Goal: Transaction & Acquisition: Purchase product/service

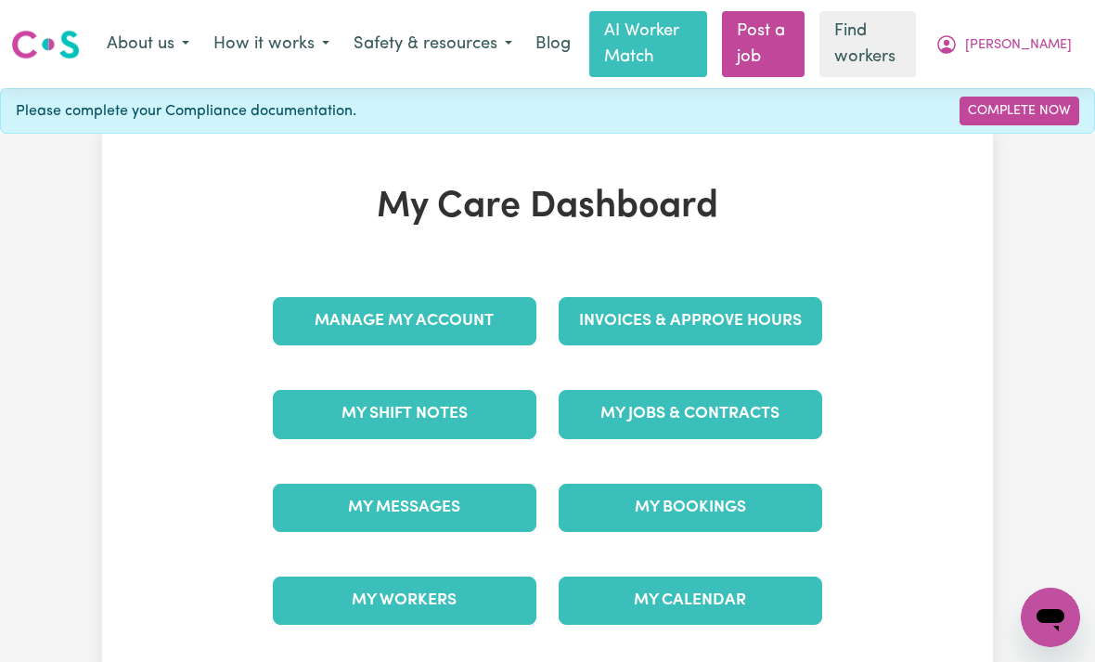
click at [756, 317] on link "Invoices & Approve Hours" at bounding box center [691, 321] width 264 height 48
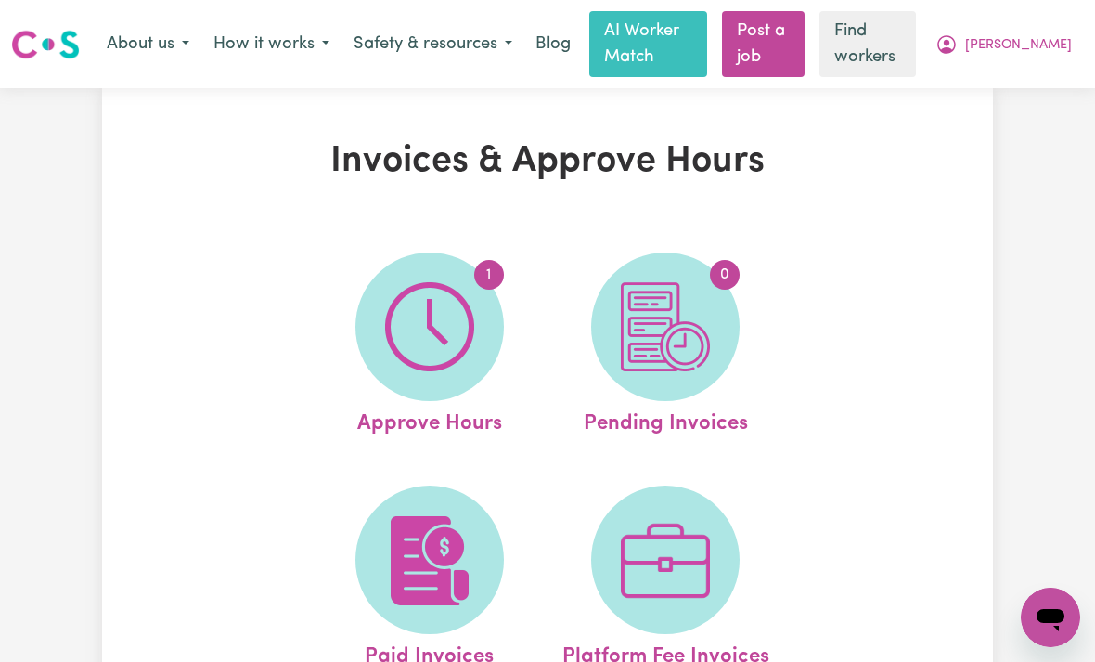
click at [411, 322] on img at bounding box center [429, 326] width 89 height 89
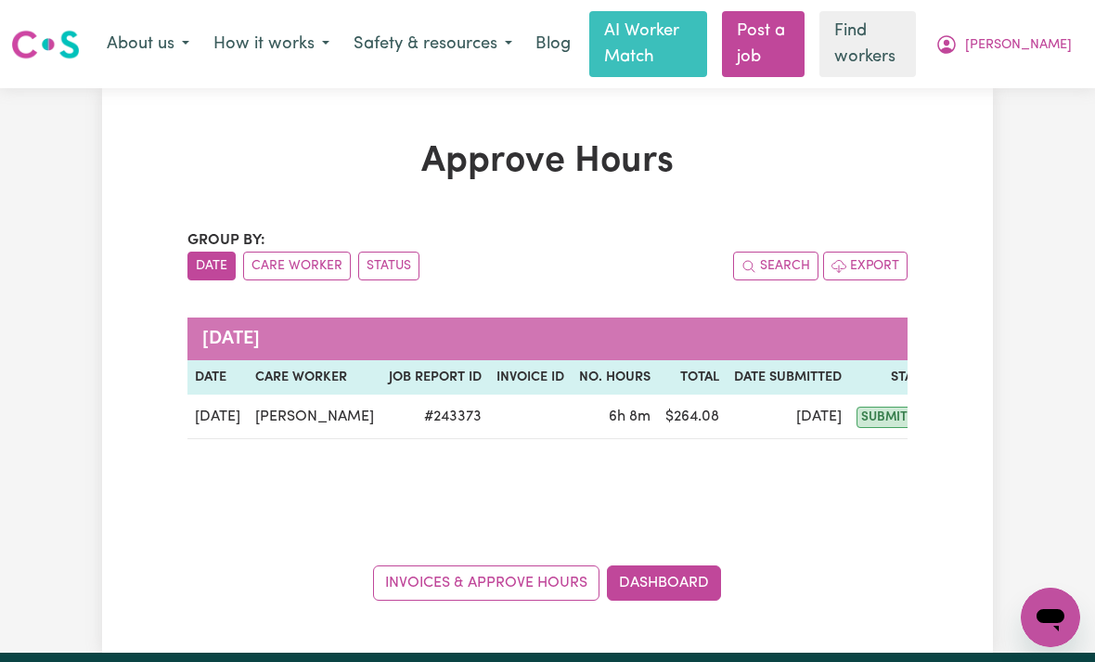
click at [283, 416] on td "[PERSON_NAME]" at bounding box center [315, 416] width 134 height 45
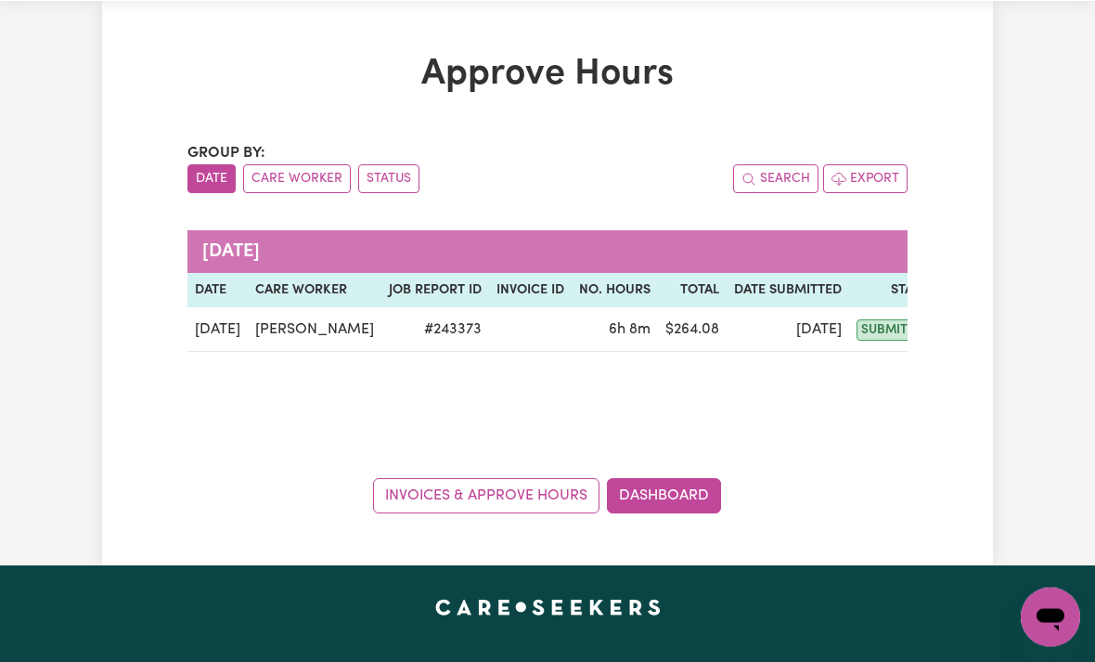
scroll to position [103, 0]
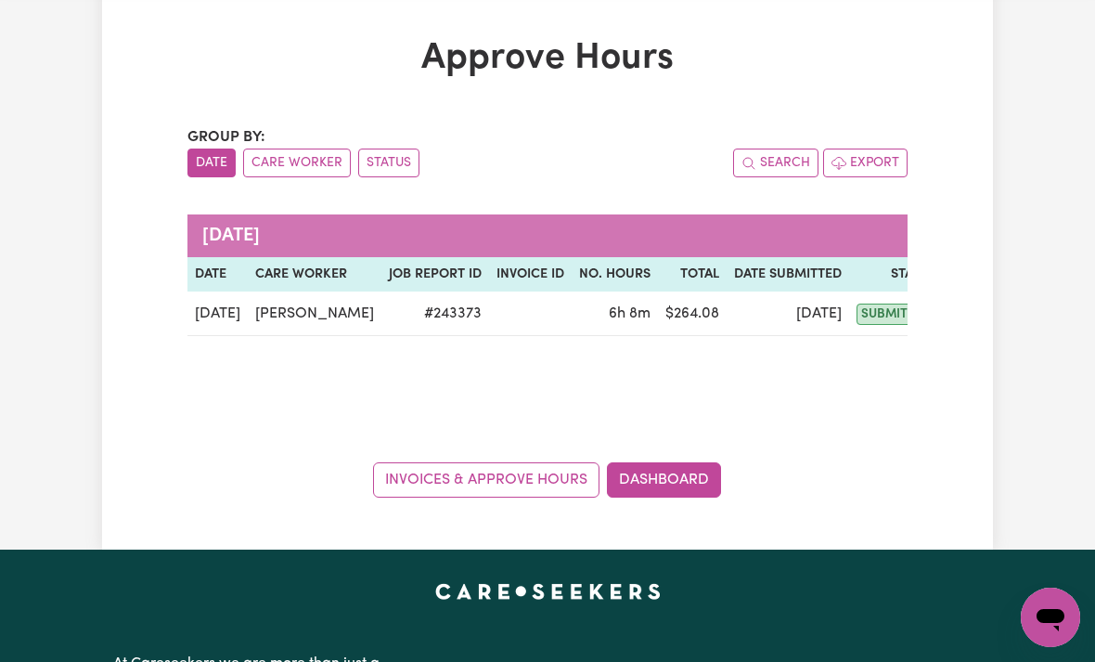
click at [239, 306] on td "[DATE]" at bounding box center [217, 313] width 60 height 45
click at [878, 304] on span "submitted" at bounding box center [897, 314] width 80 height 21
click at [879, 316] on span "submitted" at bounding box center [897, 314] width 80 height 21
click at [418, 477] on link "Invoices & Approve Hours" at bounding box center [486, 479] width 226 height 35
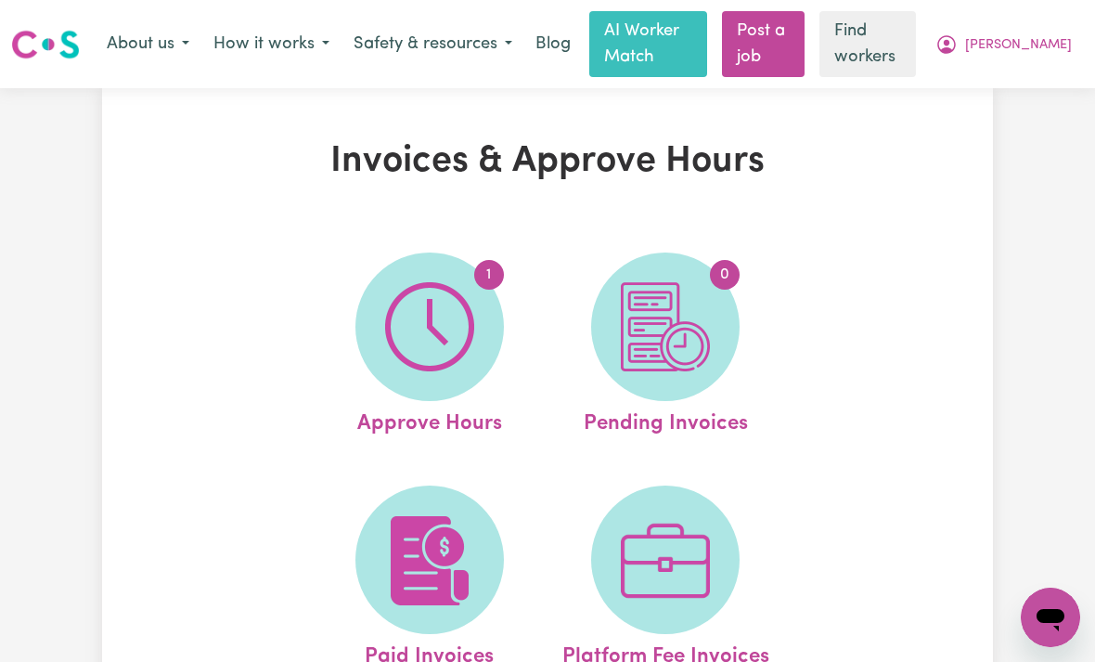
click at [427, 317] on img at bounding box center [429, 326] width 89 height 89
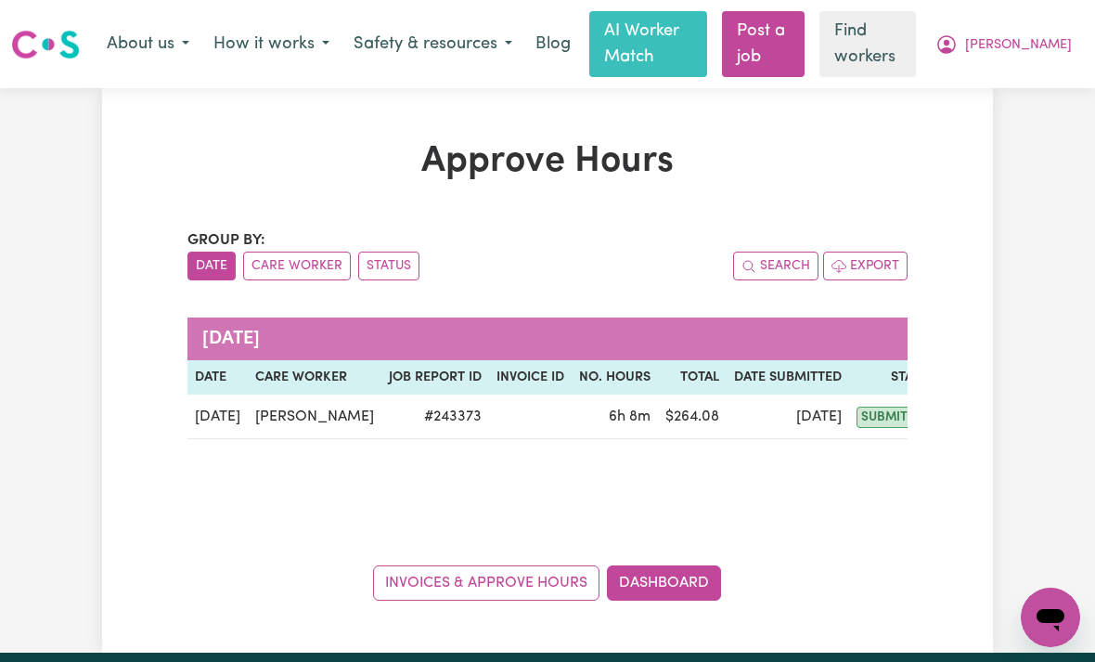
click at [878, 421] on span "submitted" at bounding box center [897, 417] width 80 height 21
click at [283, 262] on button "Care Worker" at bounding box center [297, 266] width 108 height 29
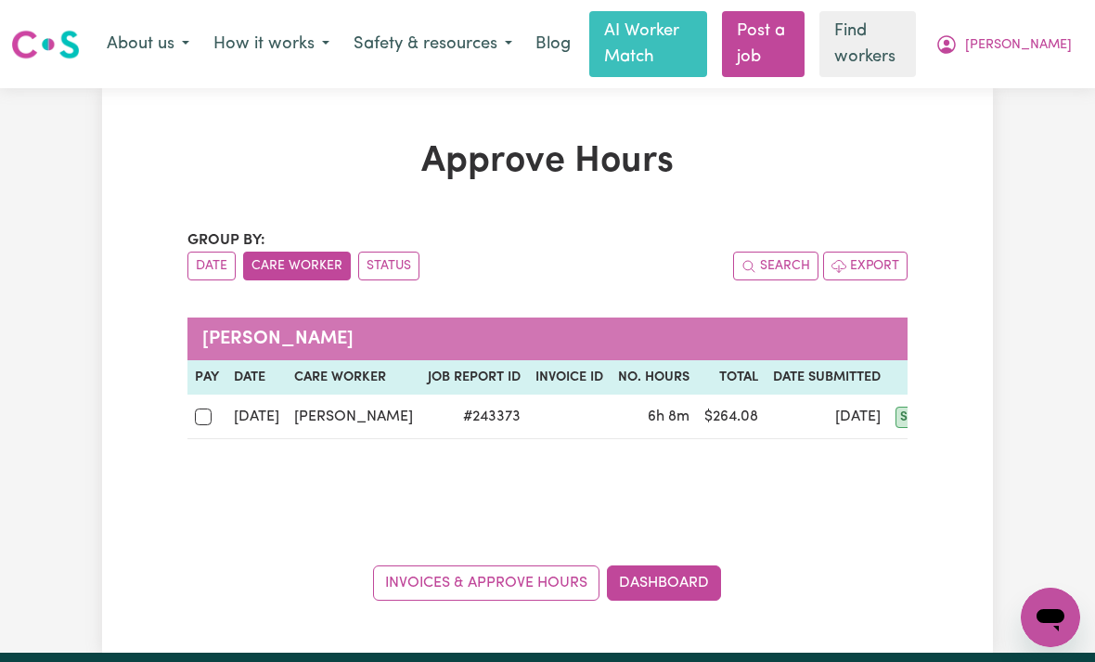
click at [209, 417] on input "checkbox" at bounding box center [203, 416] width 17 height 17
checkbox input "true"
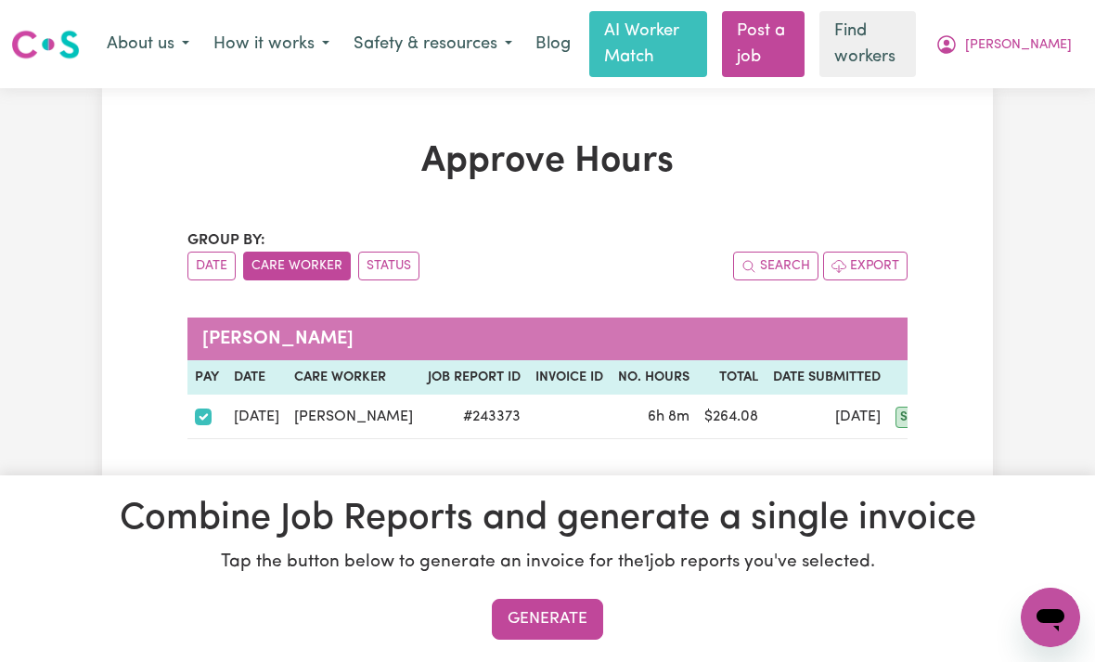
click at [562, 640] on button "Generate" at bounding box center [547, 619] width 111 height 41
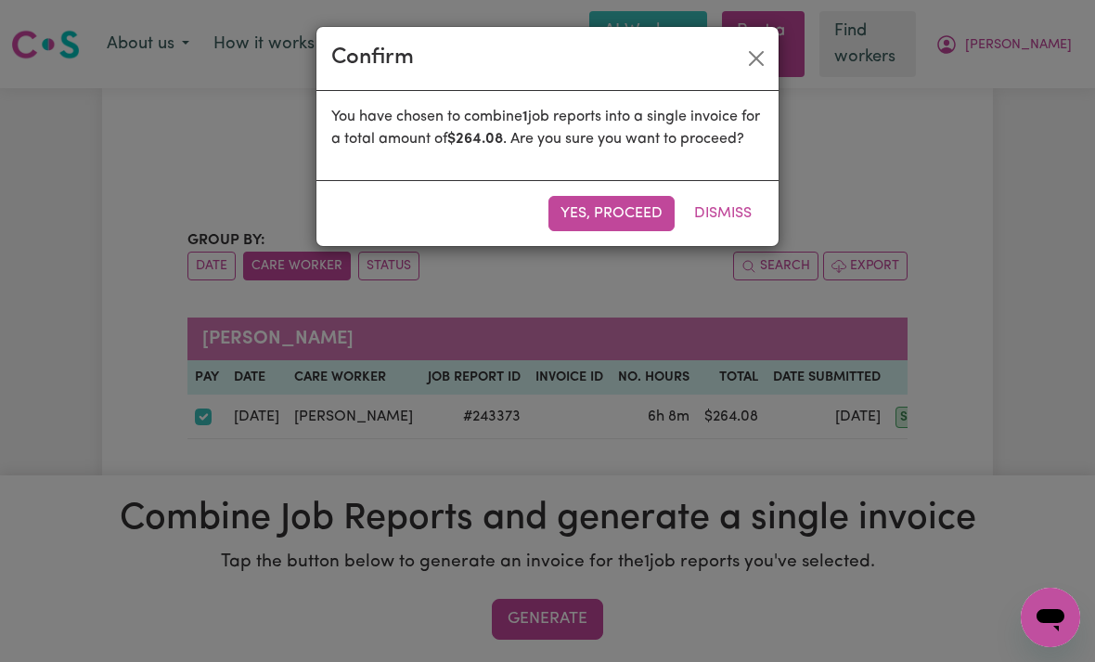
click at [634, 231] on button "Yes, proceed" at bounding box center [612, 213] width 126 height 35
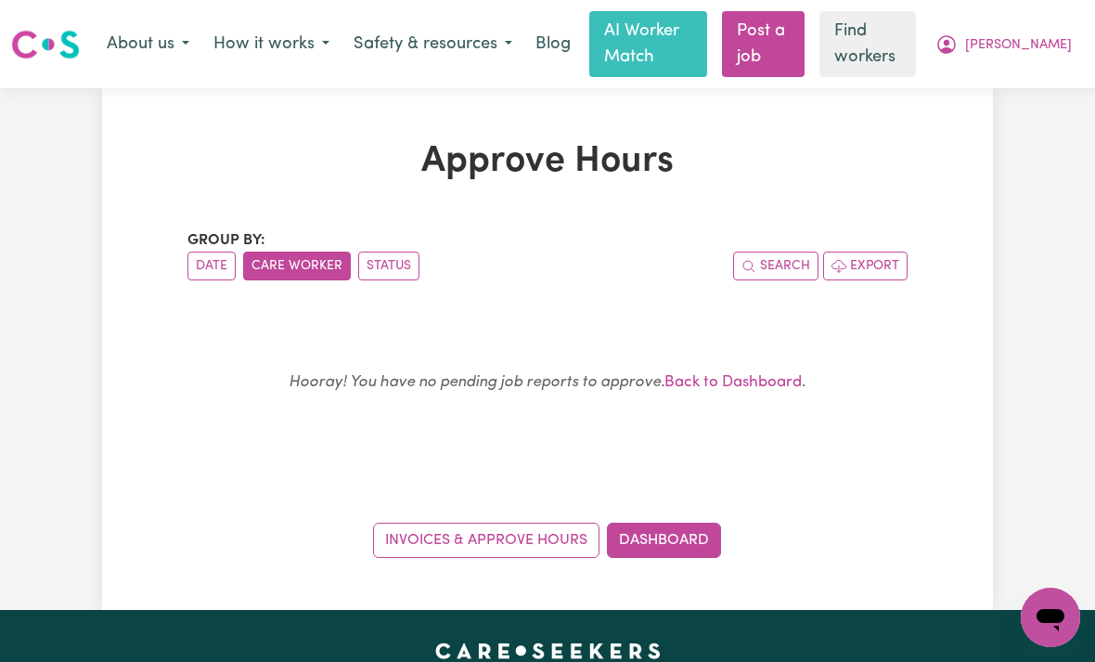
click at [388, 273] on button "Status" at bounding box center [388, 266] width 61 height 29
click at [768, 376] on link "Back to Dashboard" at bounding box center [733, 382] width 137 height 16
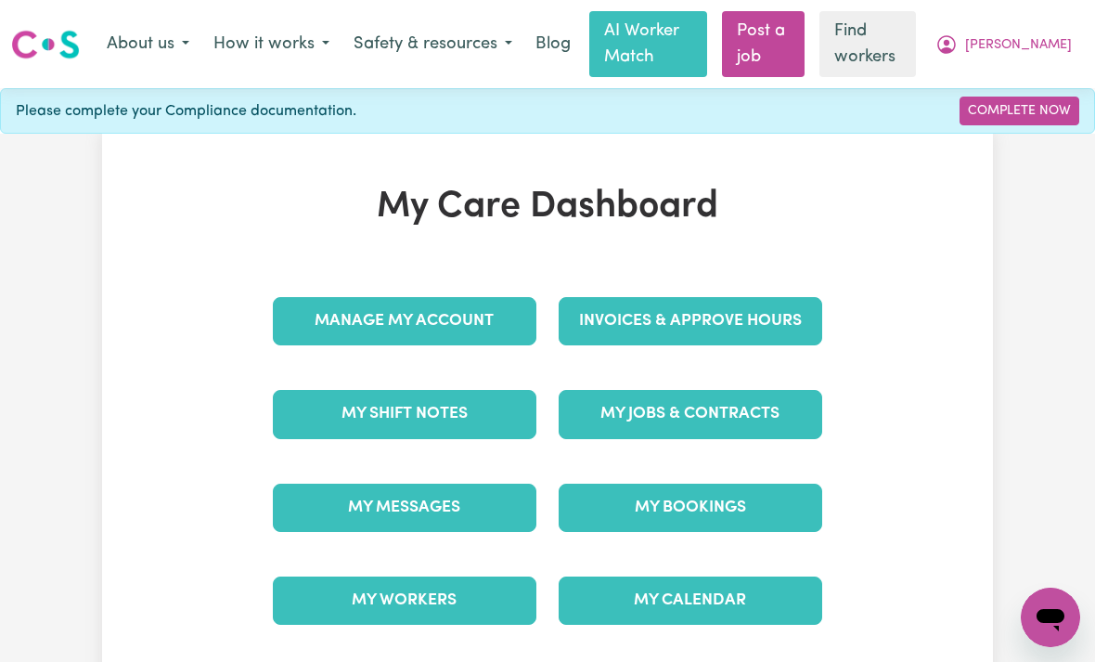
click at [785, 322] on link "Invoices & Approve Hours" at bounding box center [691, 321] width 264 height 48
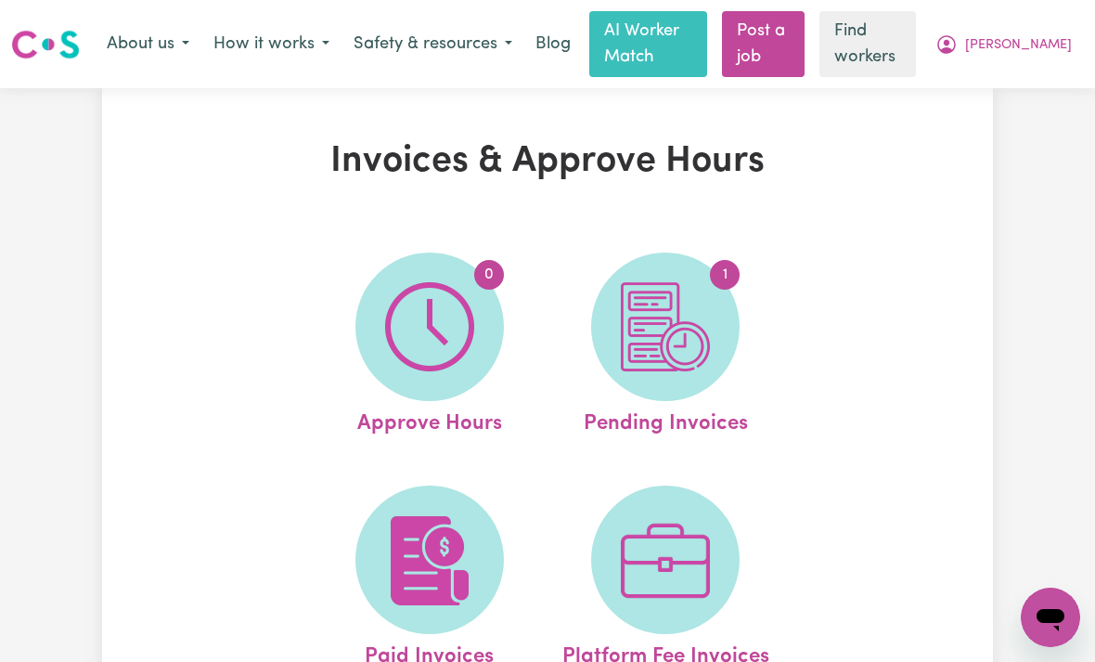
click at [678, 335] on img at bounding box center [665, 326] width 89 height 89
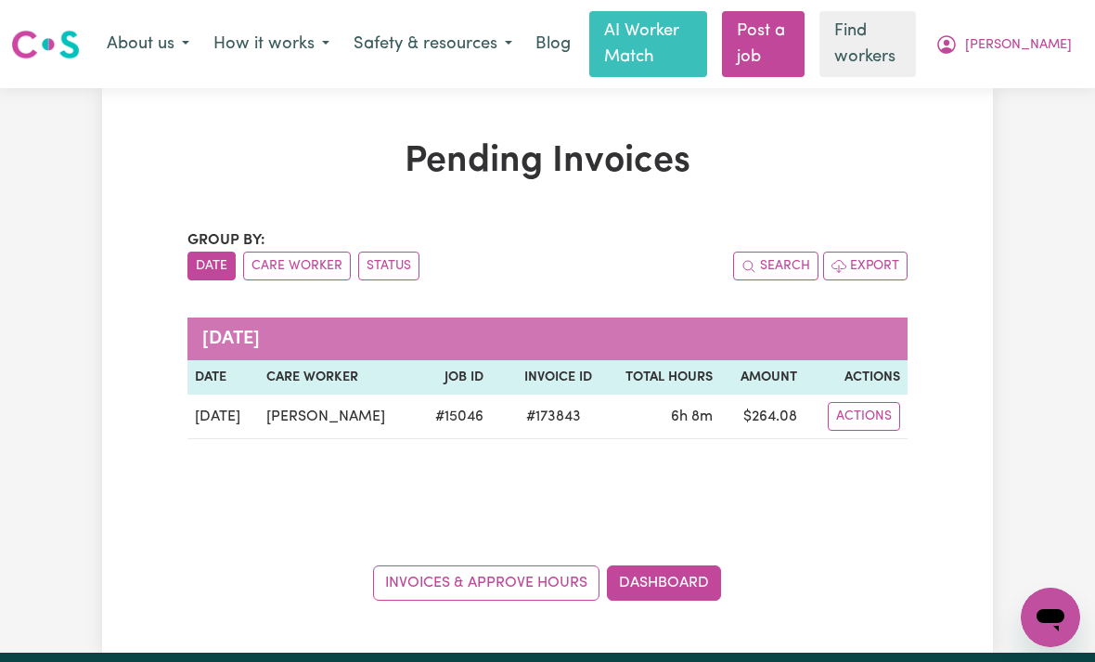
click at [225, 417] on td "[DATE]" at bounding box center [222, 416] width 71 height 45
click at [872, 411] on button "Actions" at bounding box center [864, 416] width 72 height 29
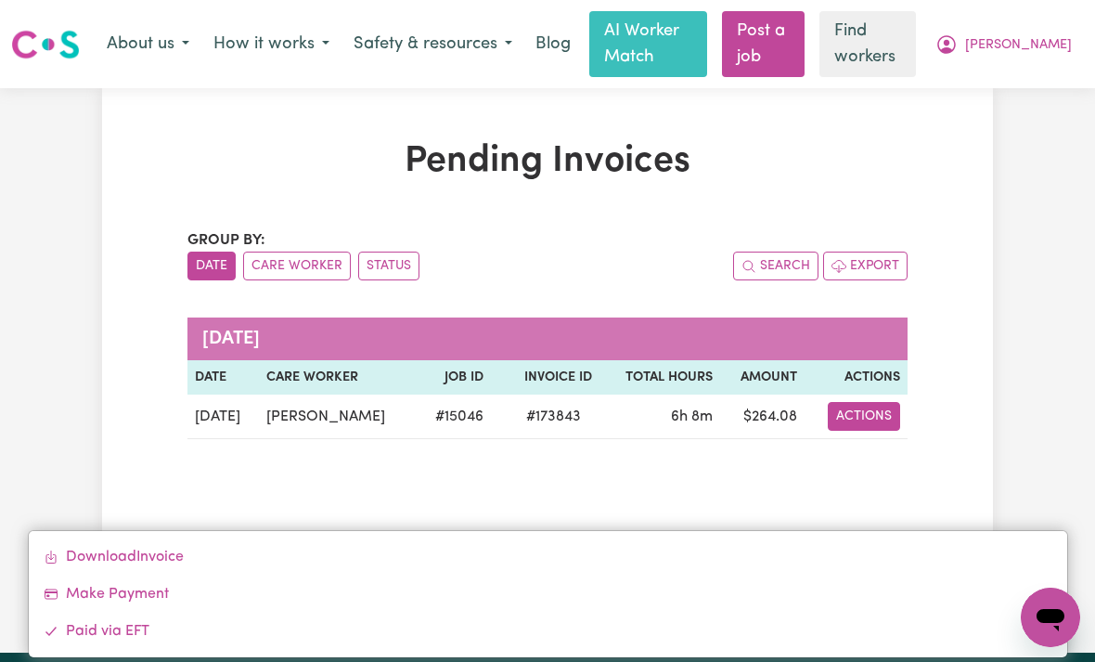
click at [98, 555] on link "Download Invoice" at bounding box center [548, 556] width 1039 height 37
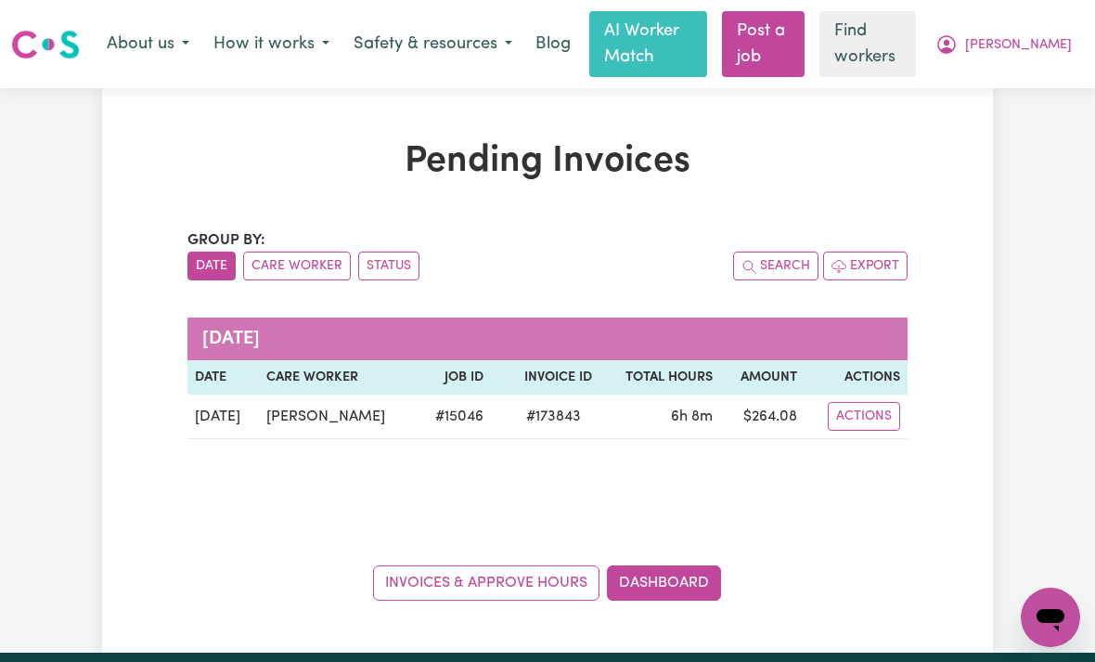
click at [870, 410] on button "Actions" at bounding box center [864, 416] width 72 height 29
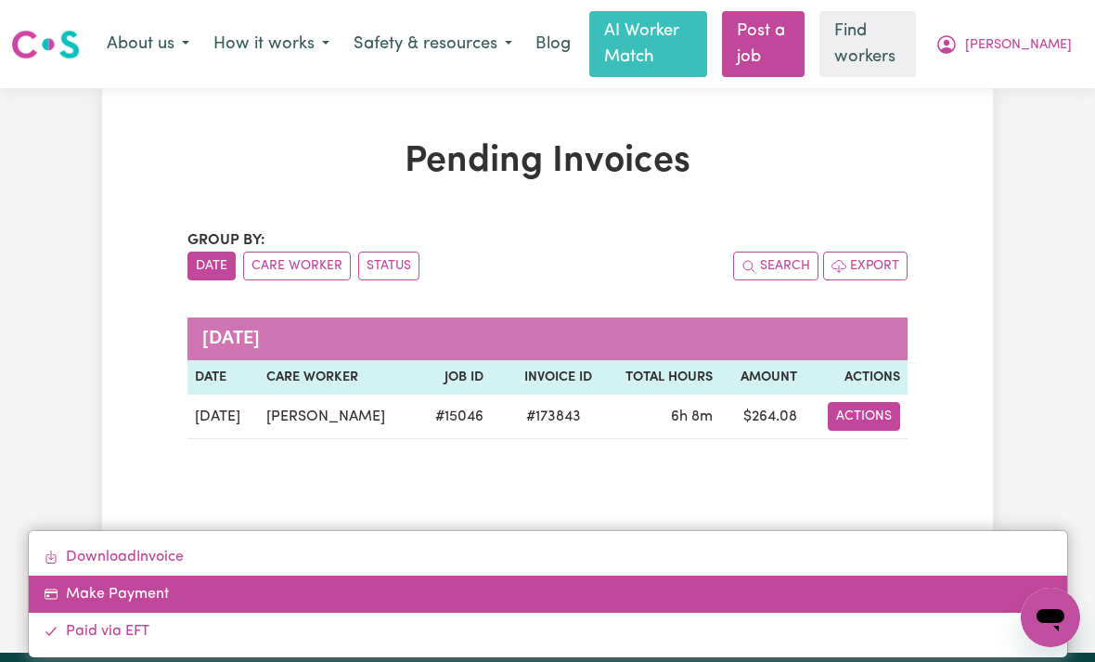
click at [95, 587] on link "Make Payment" at bounding box center [548, 593] width 1039 height 37
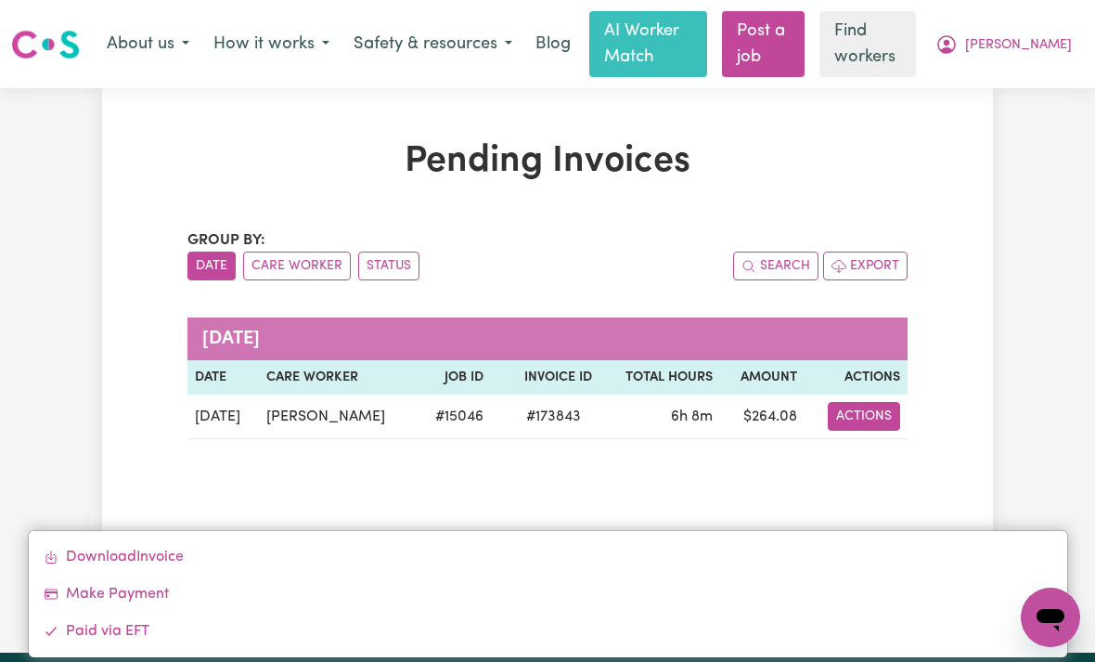
select select "card_1S8ZQoB2z0xKyepBT5XfqHZ1"
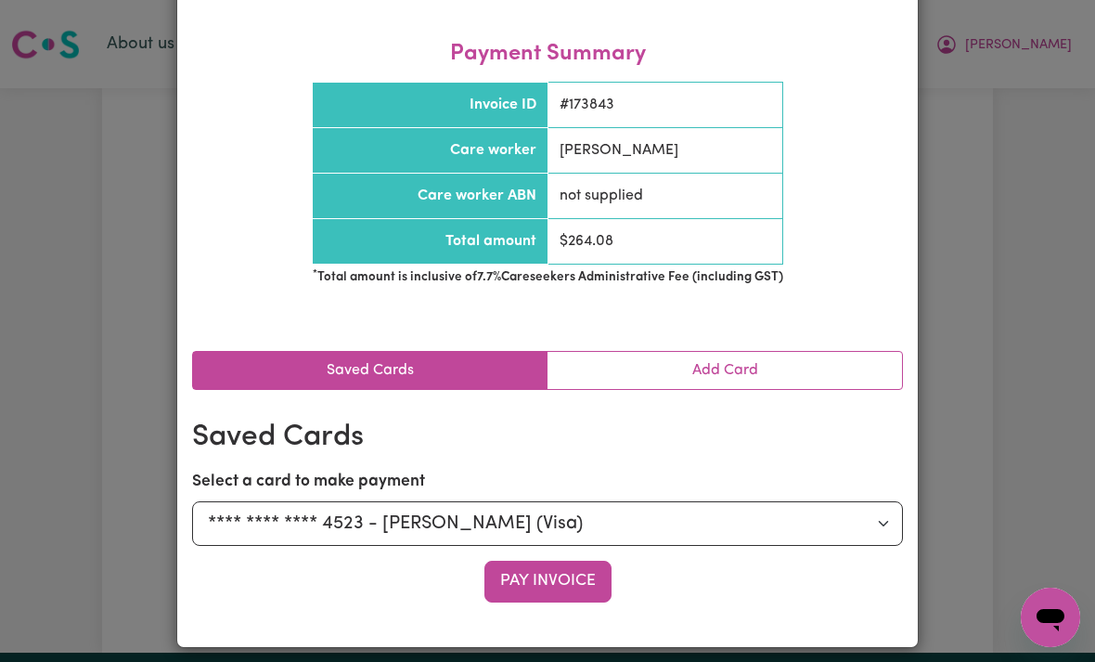
scroll to position [124, 0]
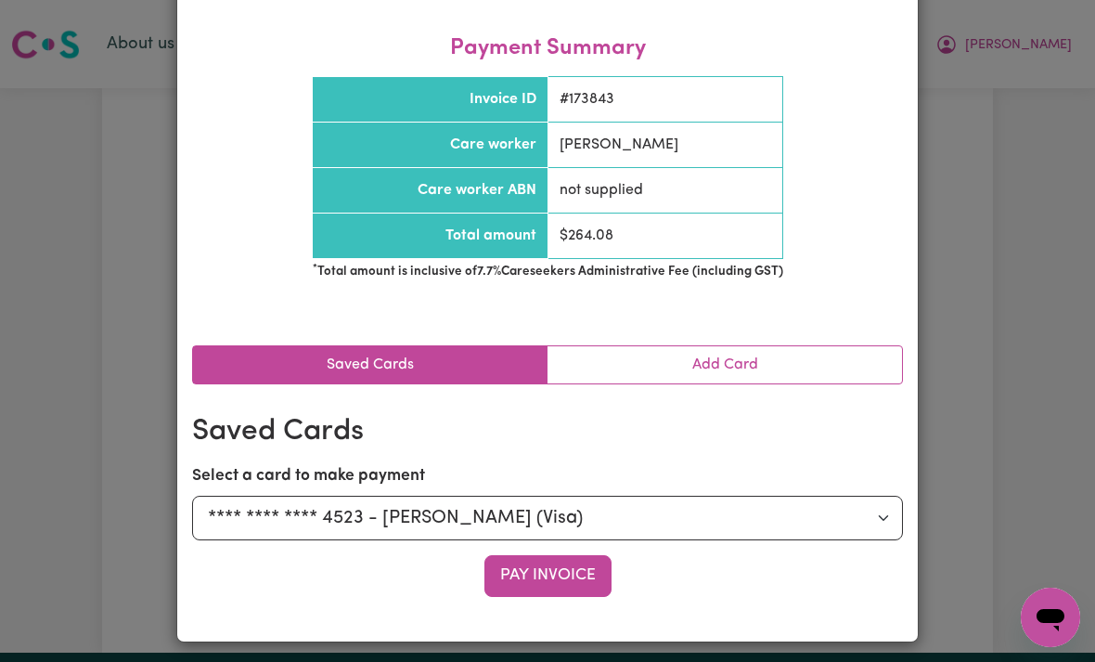
click at [574, 569] on button "Pay Invoice" at bounding box center [547, 575] width 127 height 41
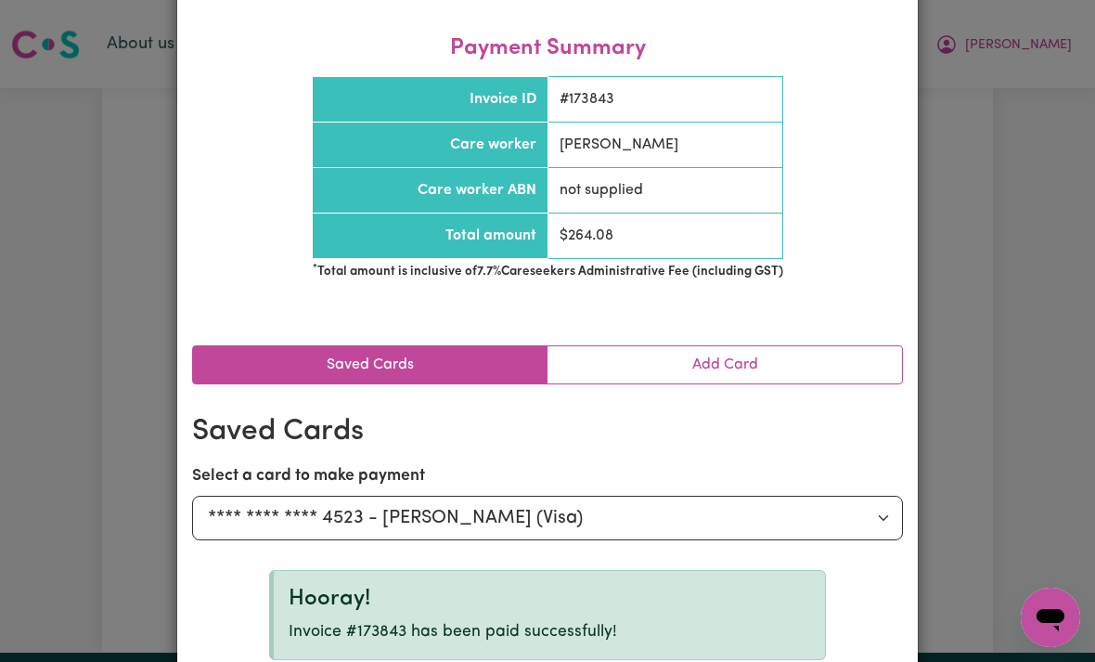
scroll to position [0, 0]
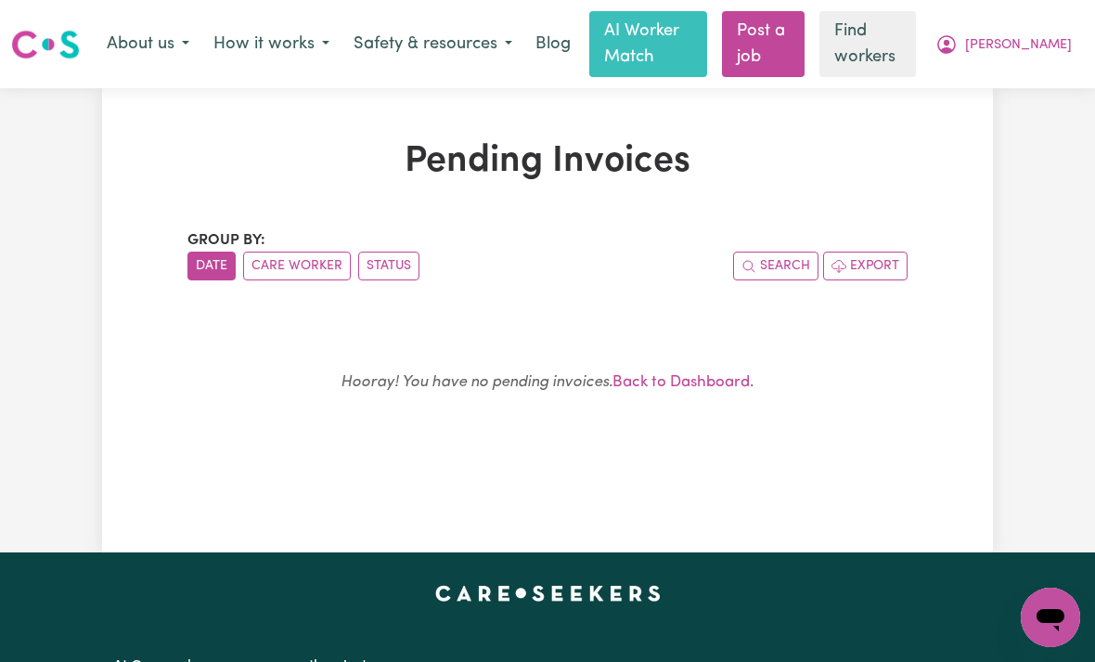
click at [708, 362] on div "Hooray! You have no pending invoices. Back to Dashboard ." at bounding box center [548, 390] width 676 height 131
click at [722, 388] on link "Back to Dashboard" at bounding box center [681, 382] width 137 height 16
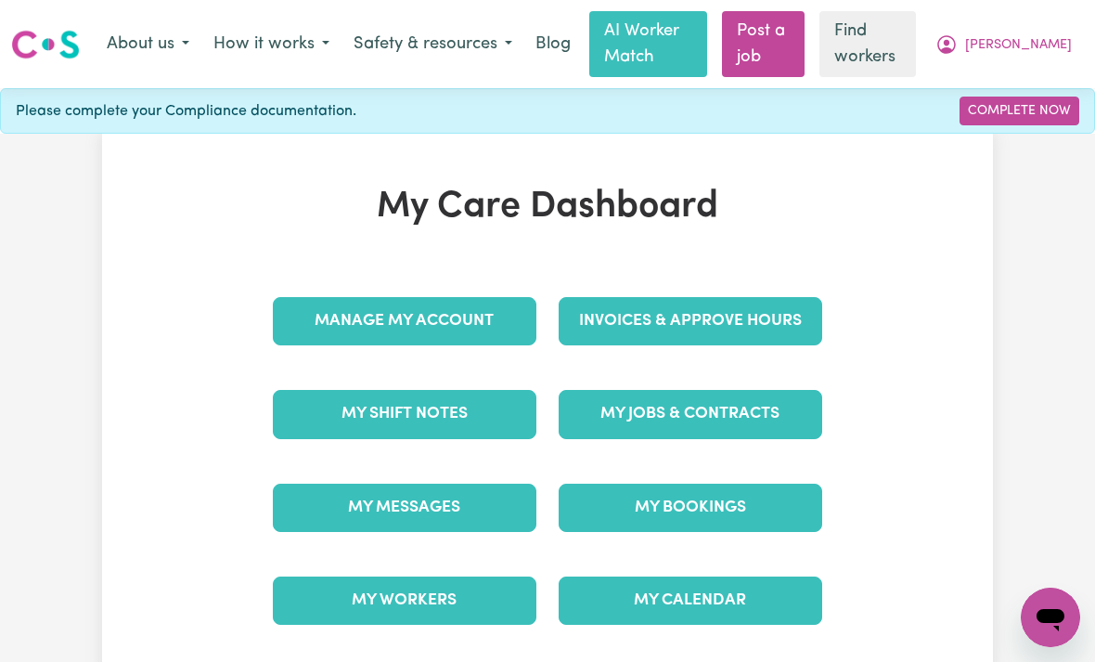
click at [770, 320] on link "Invoices & Approve Hours" at bounding box center [691, 321] width 264 height 48
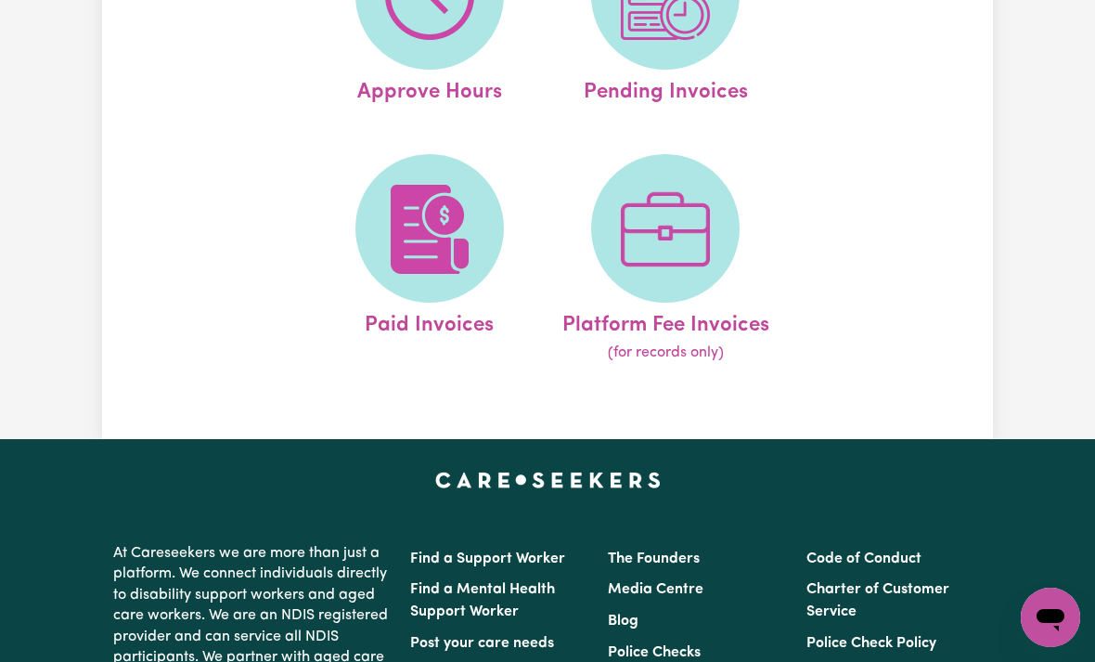
scroll to position [335, 0]
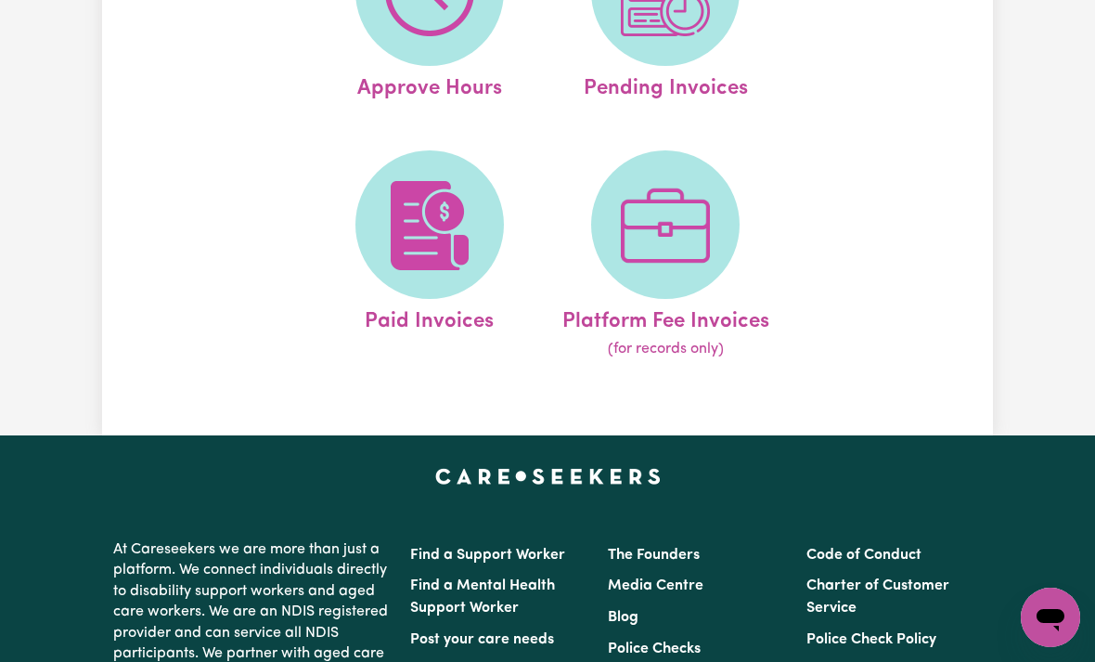
click at [426, 246] on img at bounding box center [429, 225] width 89 height 89
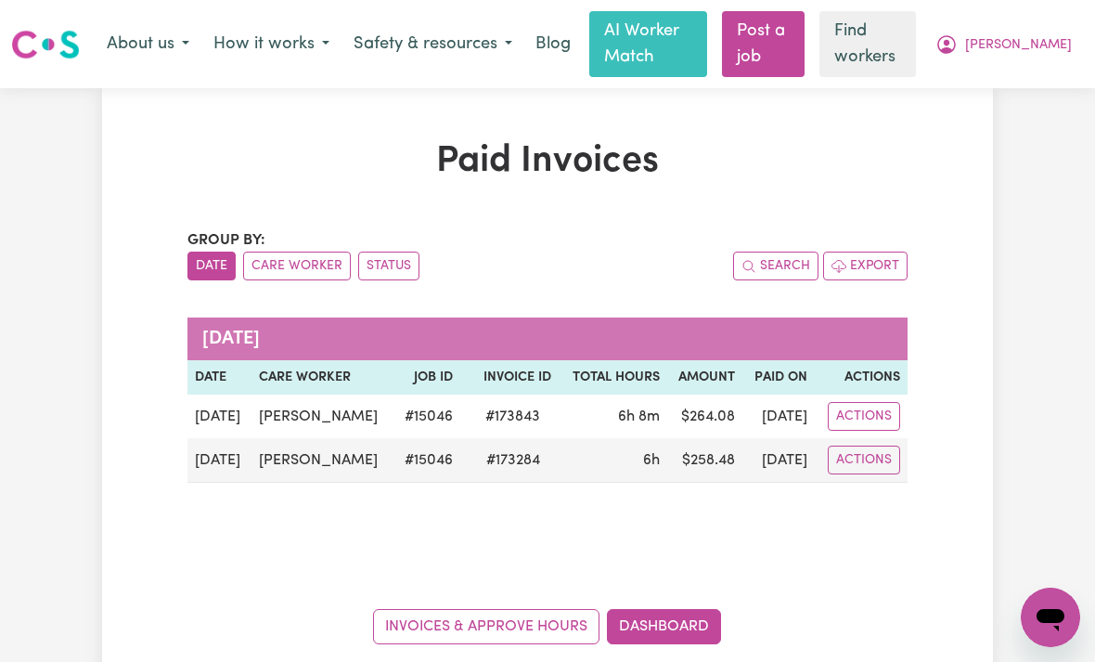
click at [680, 629] on link "Dashboard" at bounding box center [664, 626] width 114 height 35
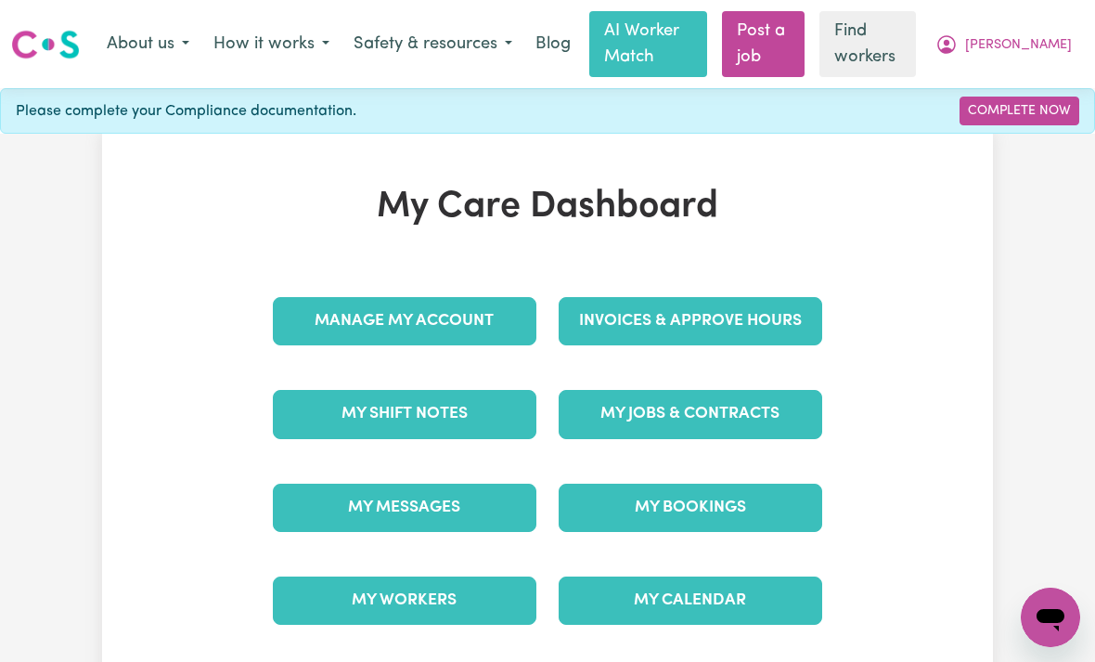
click at [347, 430] on link "My Shift Notes" at bounding box center [405, 414] width 264 height 48
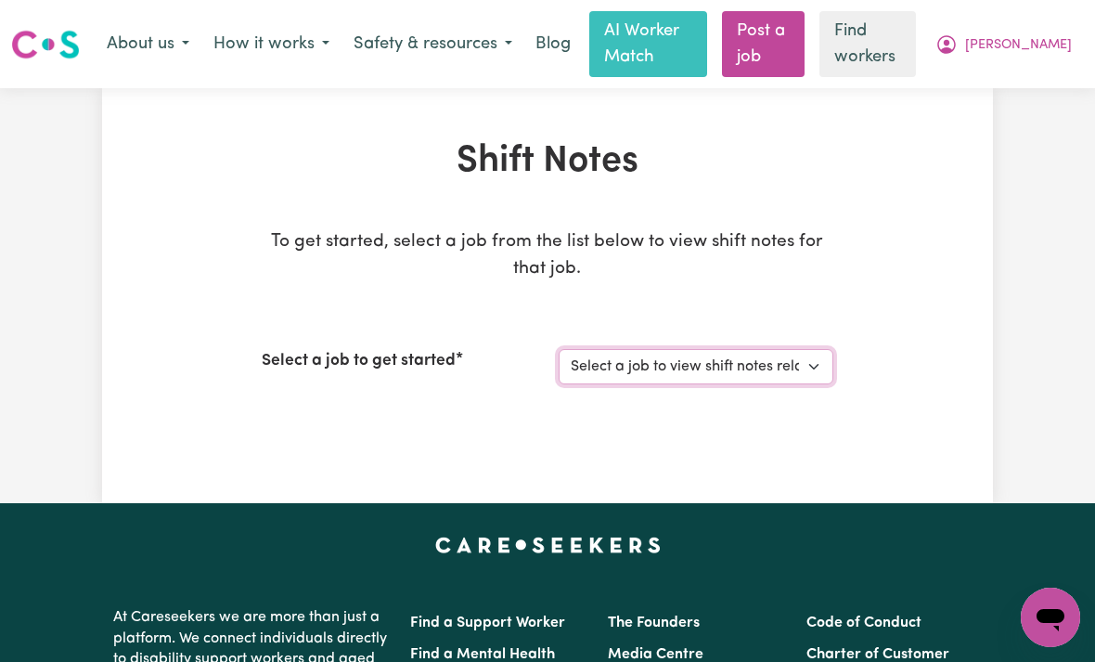
click at [818, 355] on select "Select a job to view shift notes related to it... [[PERSON_NAME]] General care …" at bounding box center [696, 366] width 275 height 35
select select "15046"
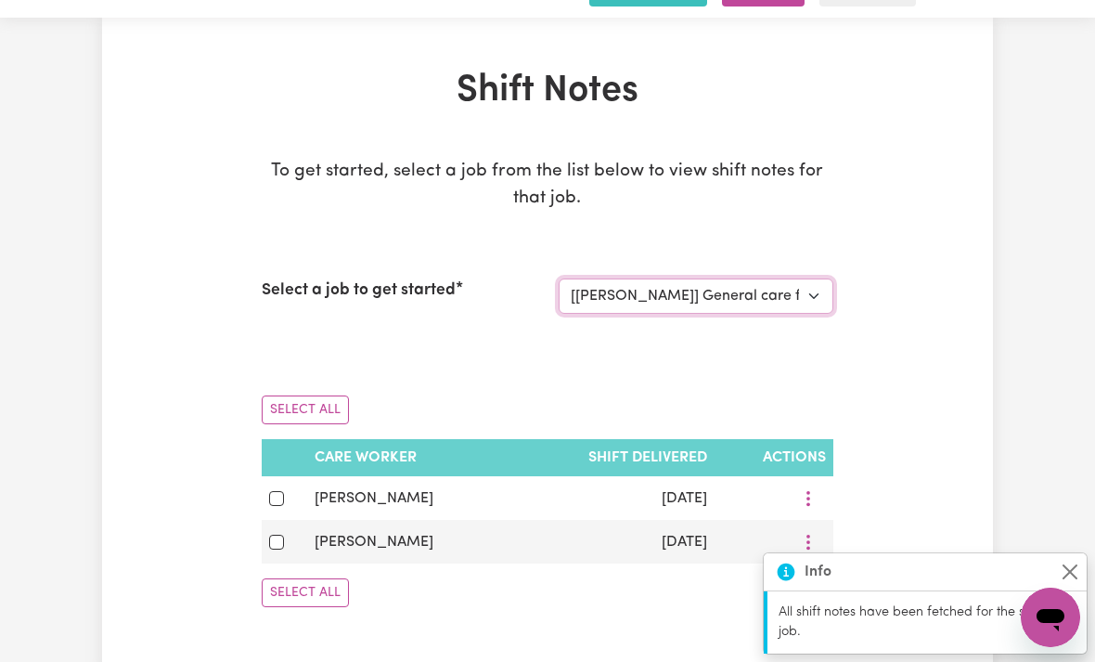
scroll to position [76, 0]
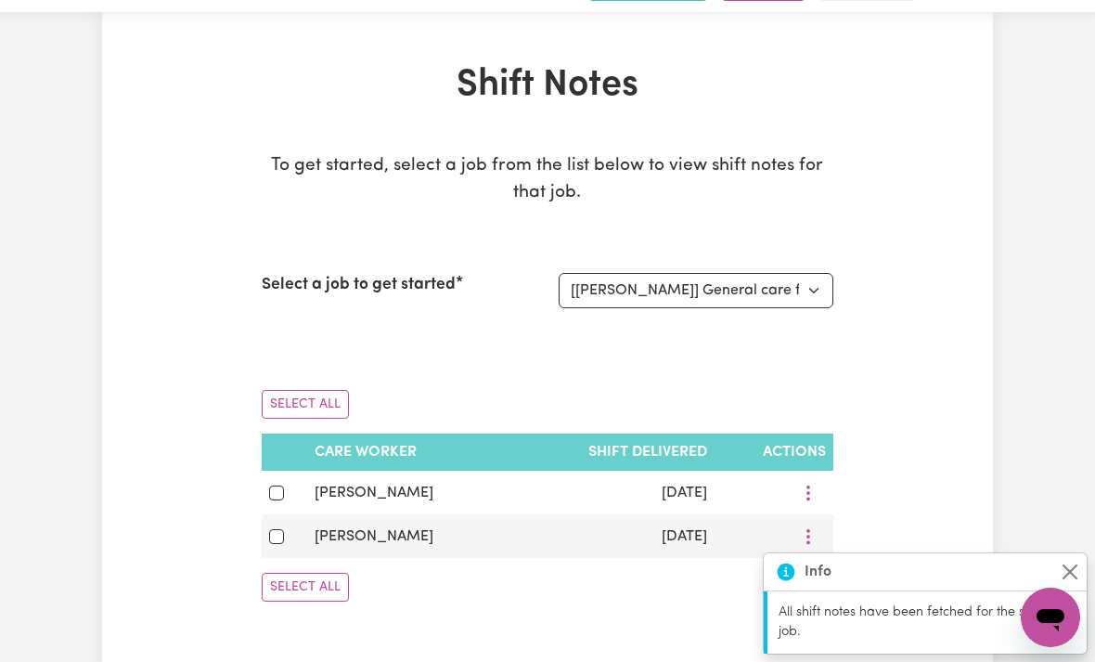
click at [282, 529] on input "checkbox" at bounding box center [276, 536] width 15 height 15
checkbox input "true"
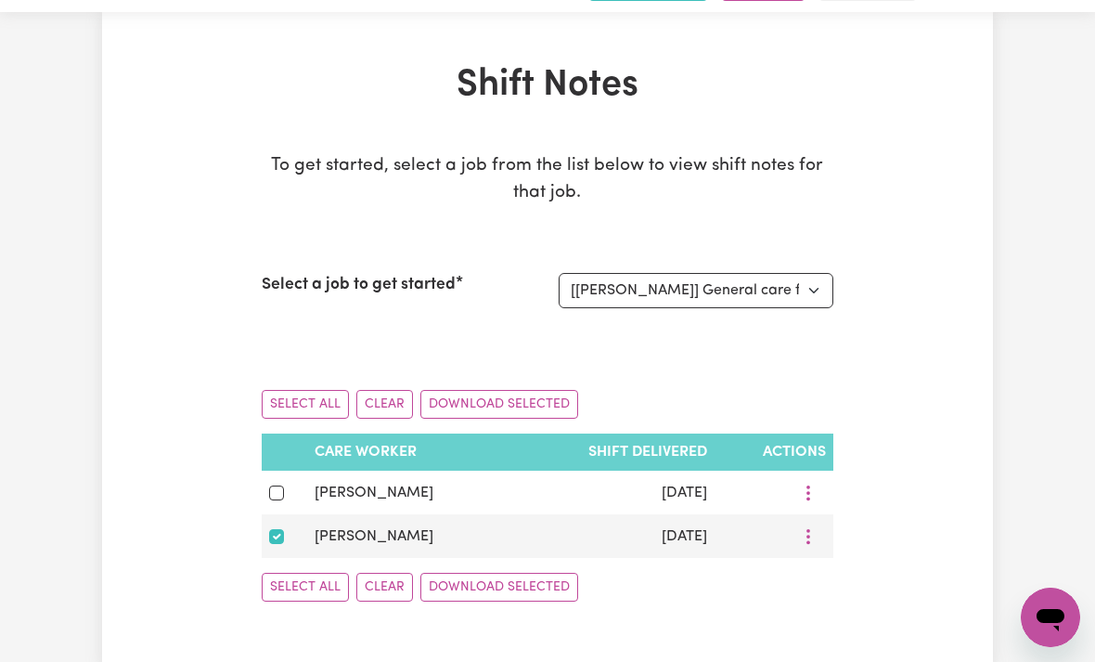
click at [536, 581] on button "Download Selected" at bounding box center [499, 587] width 158 height 29
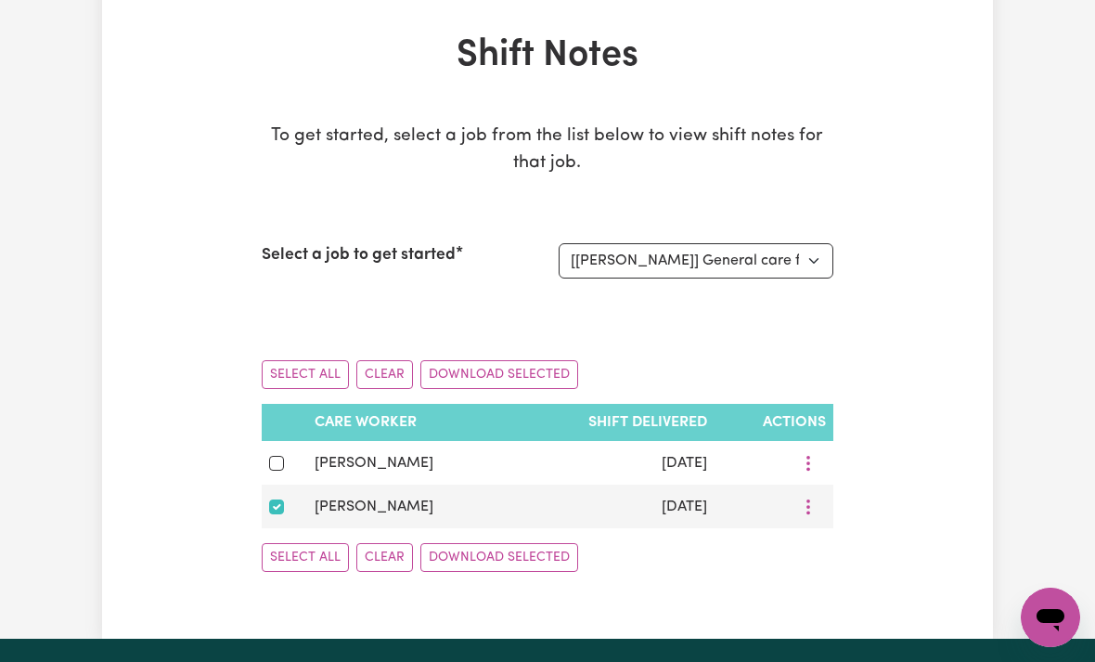
click at [280, 456] on input "checkbox" at bounding box center [276, 463] width 15 height 15
checkbox input "true"
click at [280, 502] on input "checkbox" at bounding box center [276, 506] width 15 height 15
checkbox input "false"
click at [811, 454] on icon "More options" at bounding box center [808, 463] width 19 height 19
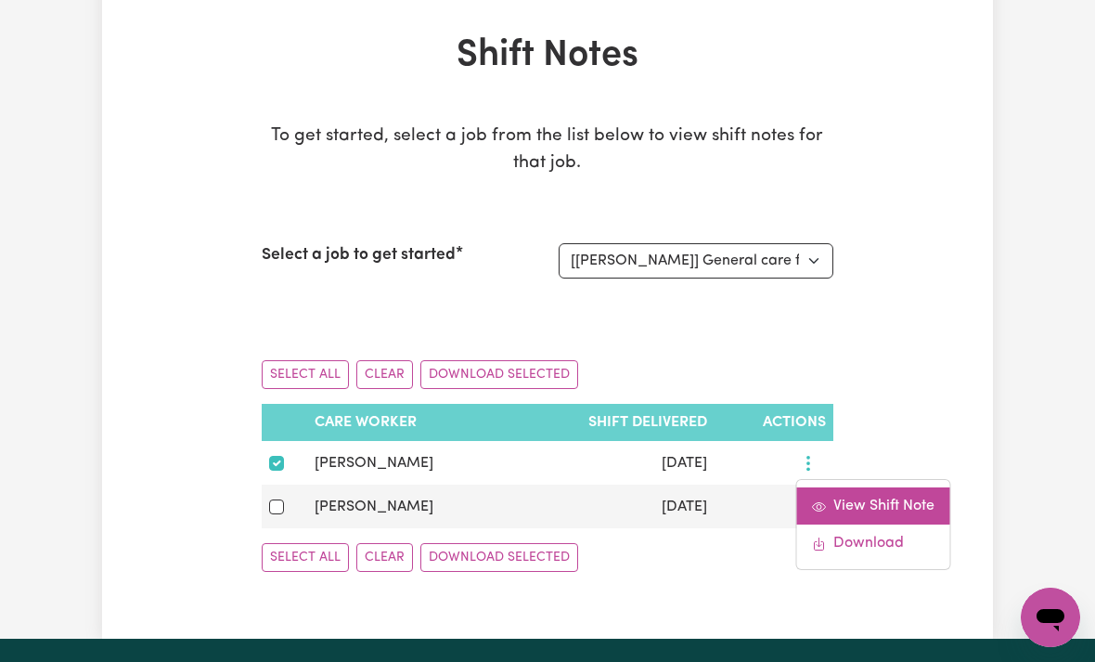
click at [888, 509] on span "View Shift Note" at bounding box center [883, 505] width 101 height 15
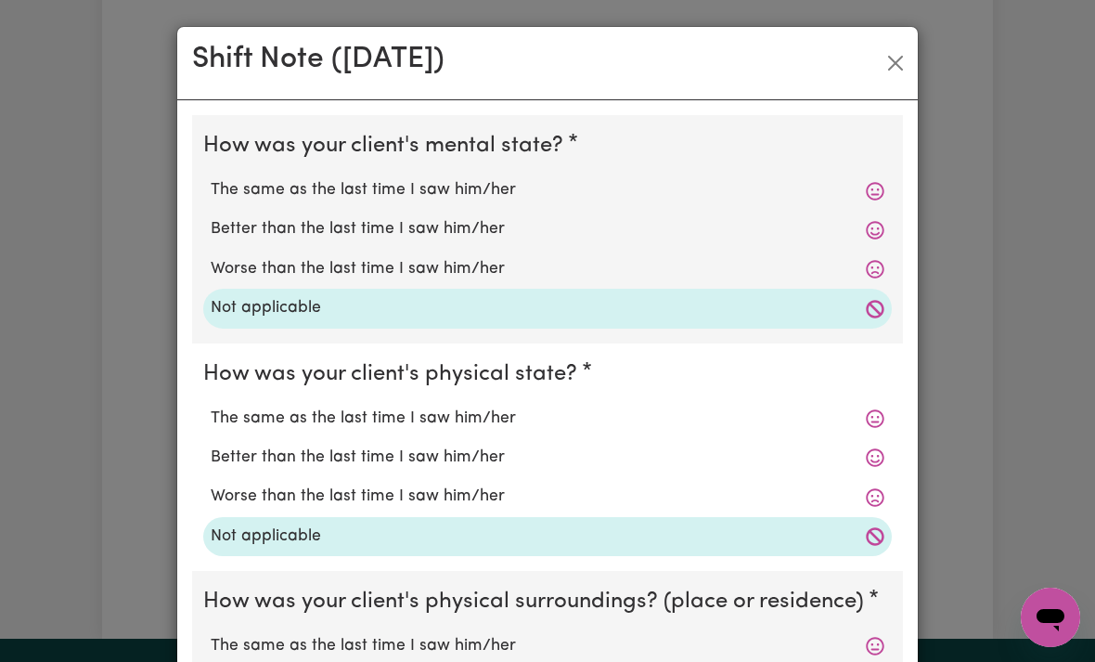
scroll to position [0, 0]
click at [903, 69] on button "Close" at bounding box center [896, 63] width 30 height 30
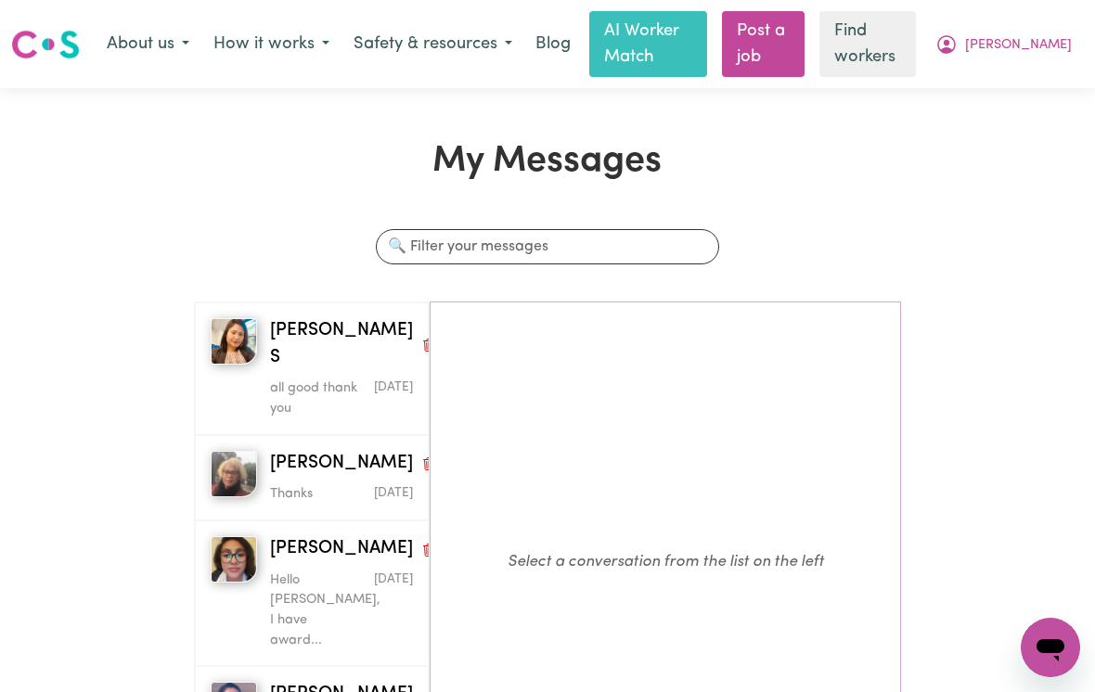
click at [1055, 49] on span "[PERSON_NAME]" at bounding box center [1018, 45] width 107 height 20
click at [1008, 86] on link "My Dashboard" at bounding box center [1010, 83] width 147 height 35
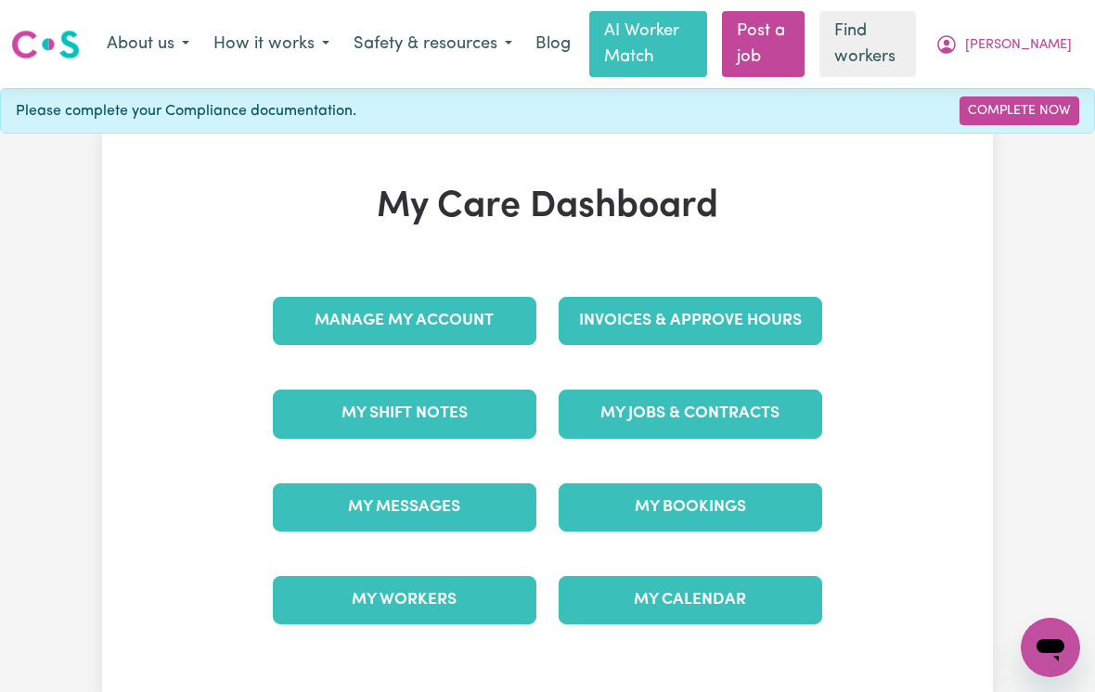
click at [776, 322] on link "Invoices & Approve Hours" at bounding box center [691, 321] width 264 height 48
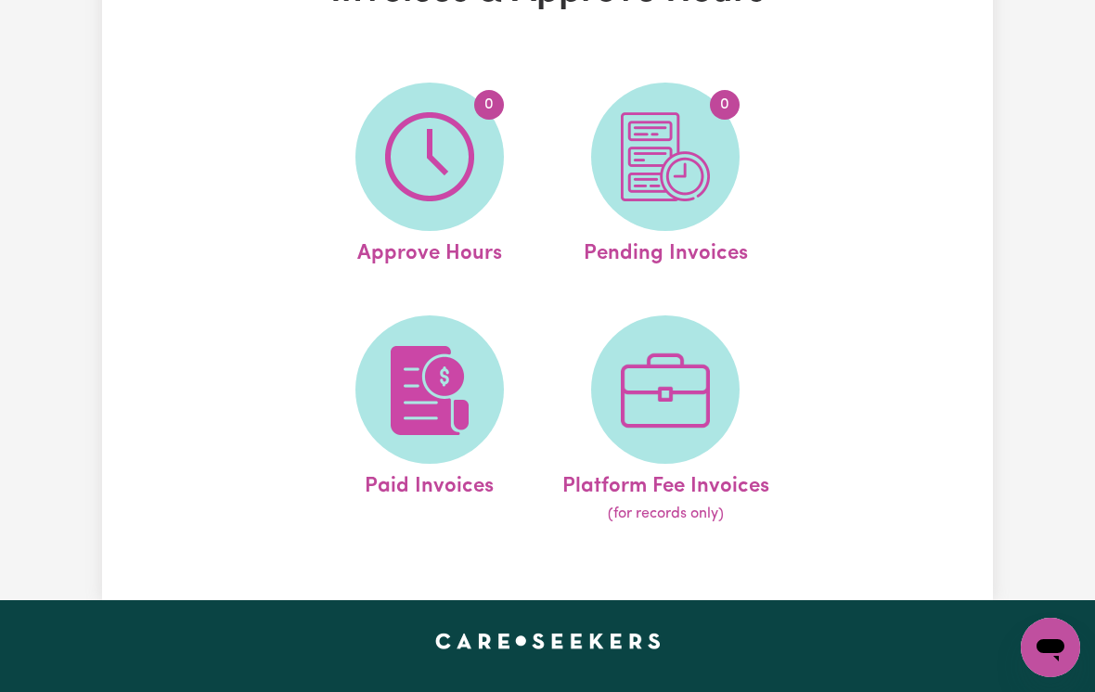
scroll to position [192, 0]
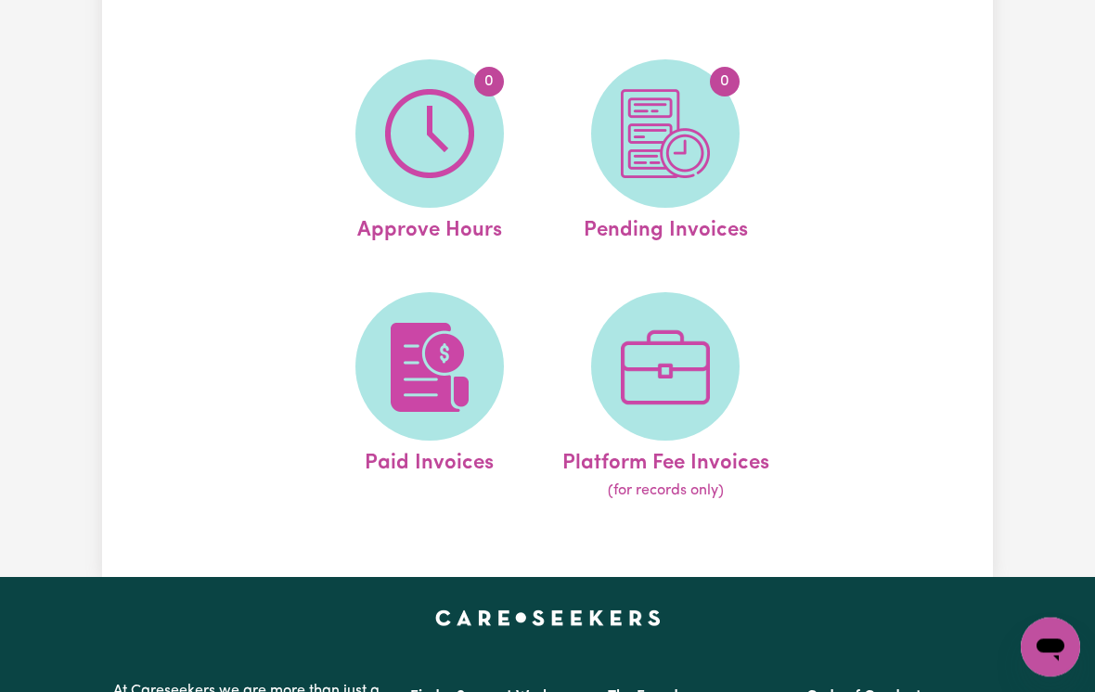
click at [417, 384] on img at bounding box center [429, 368] width 89 height 89
